Goal: Information Seeking & Learning: Learn about a topic

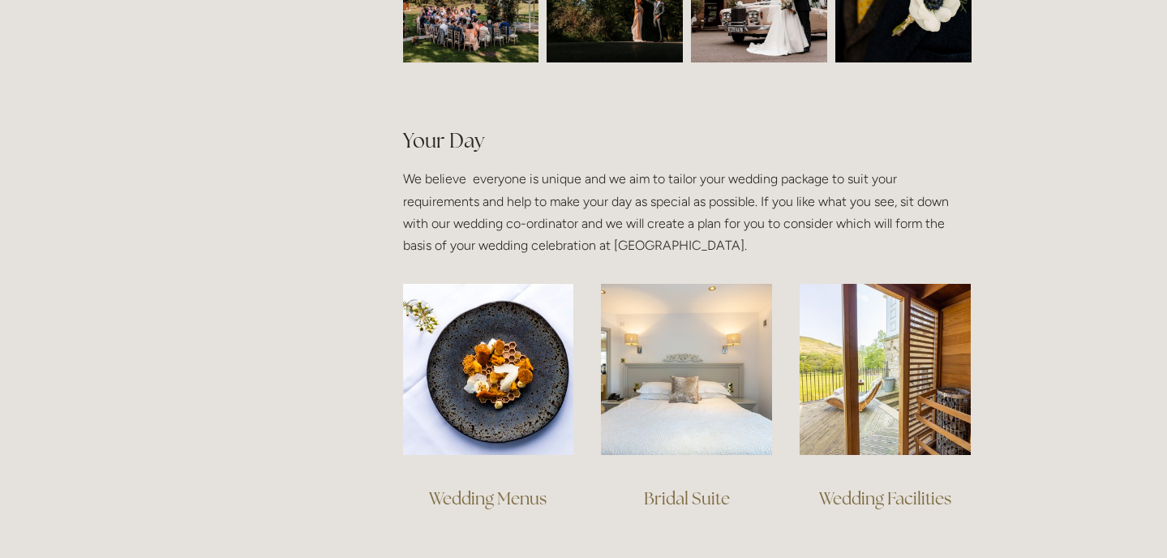
scroll to position [1053, 0]
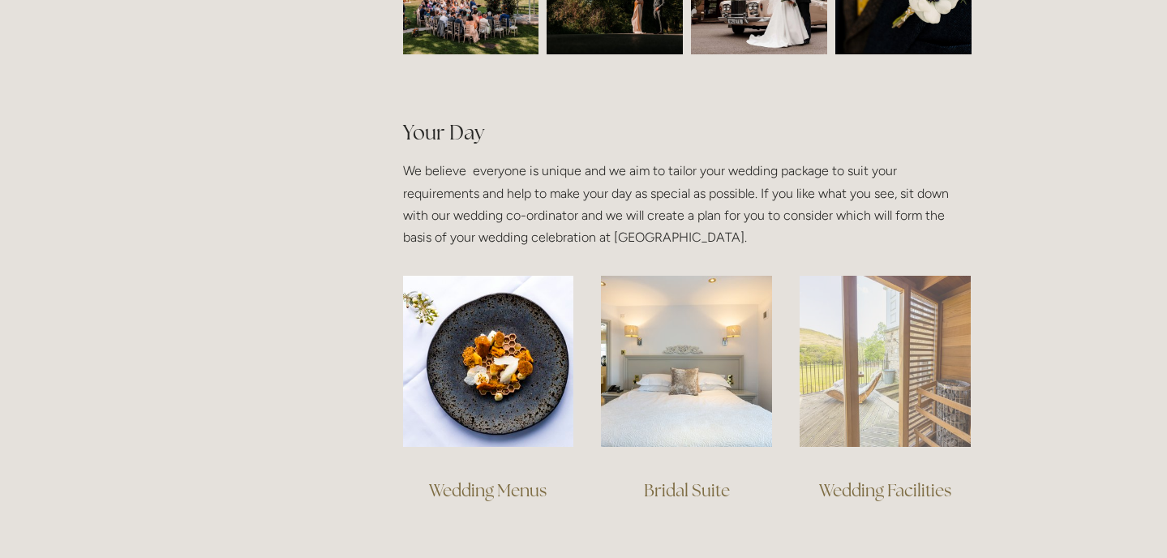
click at [854, 315] on img at bounding box center [885, 361] width 171 height 171
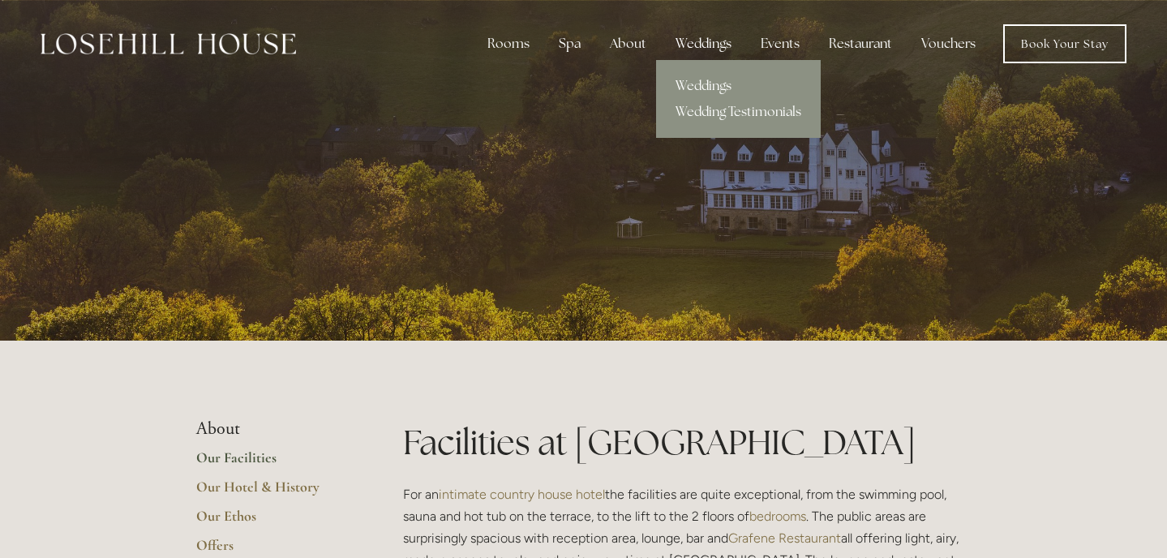
click at [712, 44] on div "Weddings" at bounding box center [703, 44] width 82 height 32
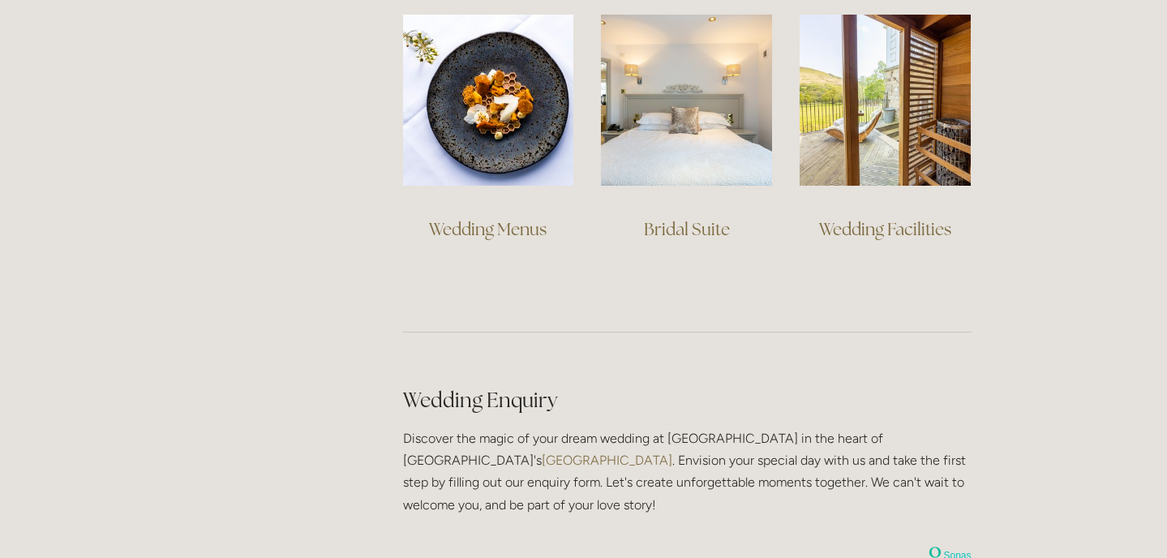
scroll to position [1311, 0]
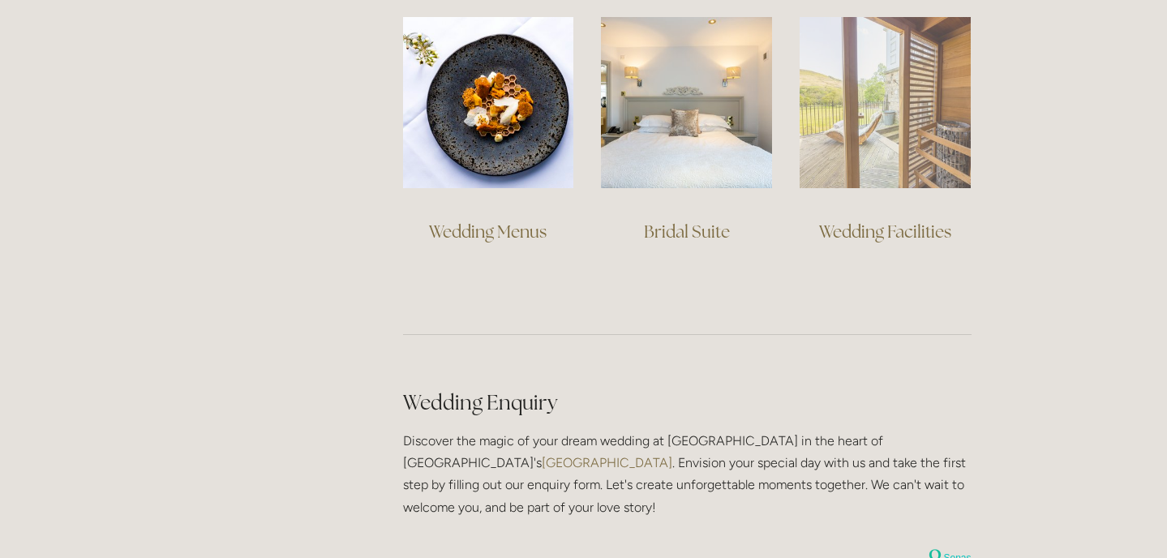
click at [850, 81] on img at bounding box center [885, 102] width 171 height 171
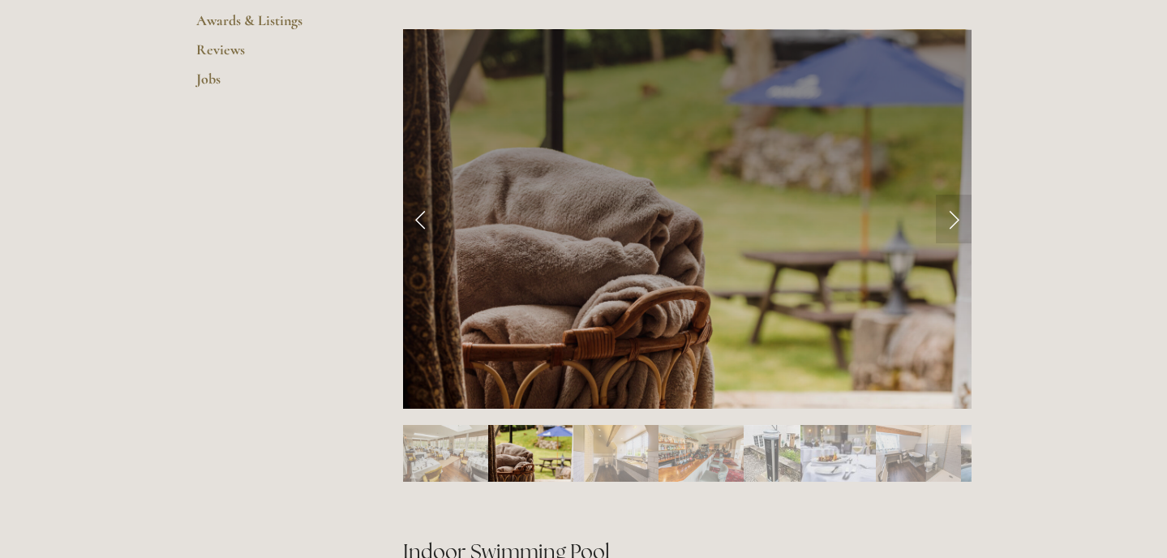
scroll to position [662, 0]
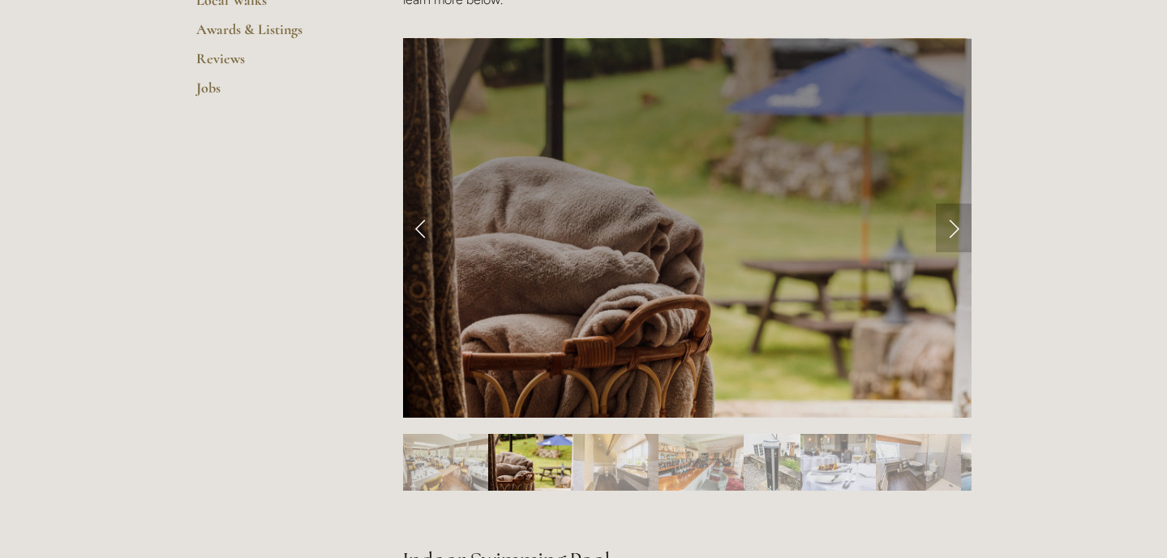
click at [963, 222] on link "Next Slide" at bounding box center [954, 228] width 36 height 49
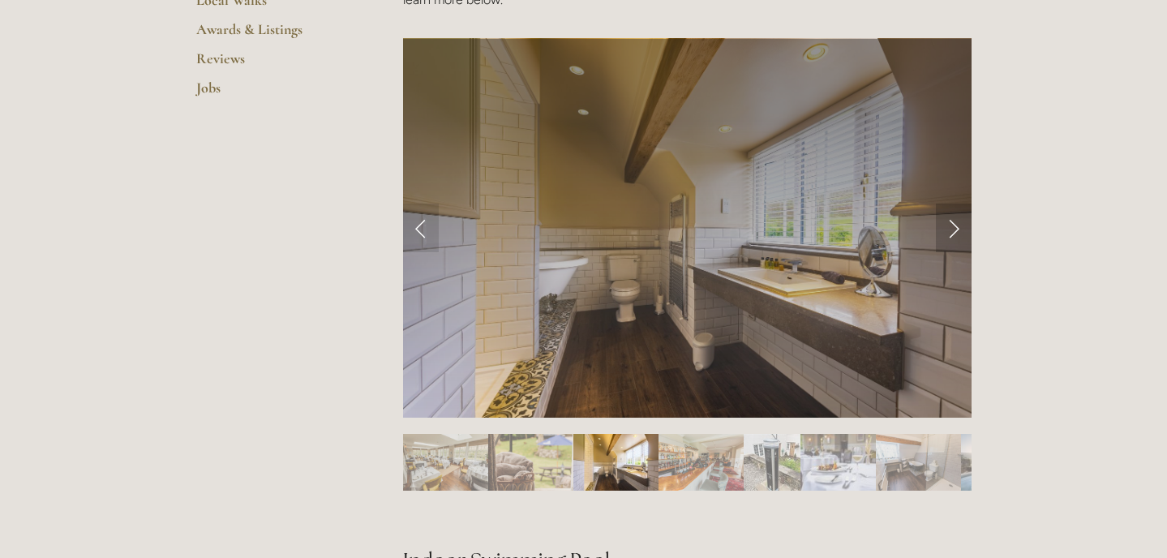
click at [963, 222] on link "Next Slide" at bounding box center [954, 228] width 36 height 49
click at [951, 229] on link "Next Slide" at bounding box center [954, 228] width 36 height 49
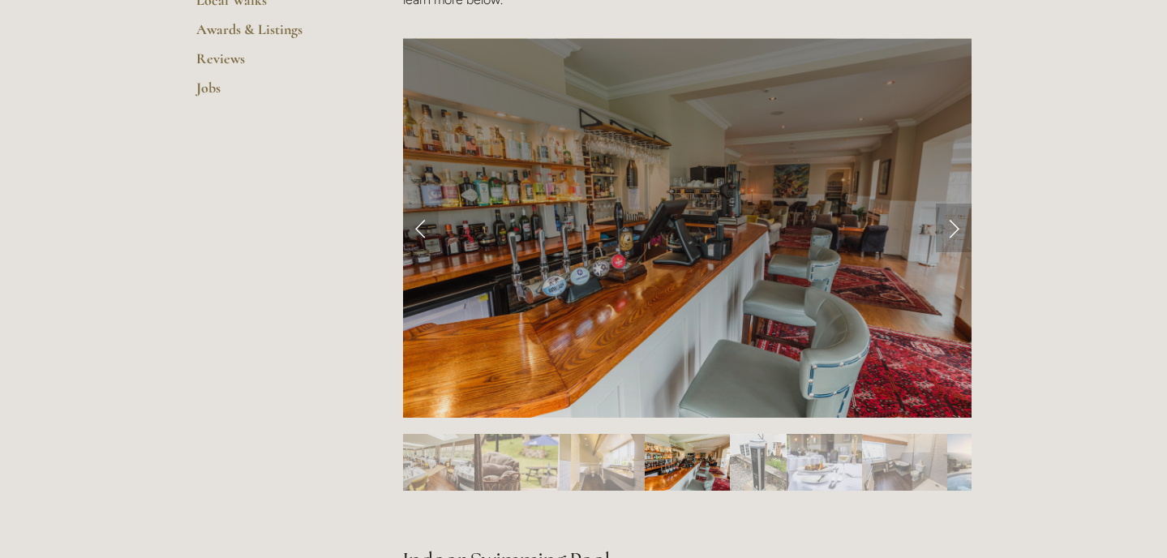
click at [951, 229] on link "Next Slide" at bounding box center [954, 228] width 36 height 49
